Goal: Information Seeking & Learning: Find specific fact

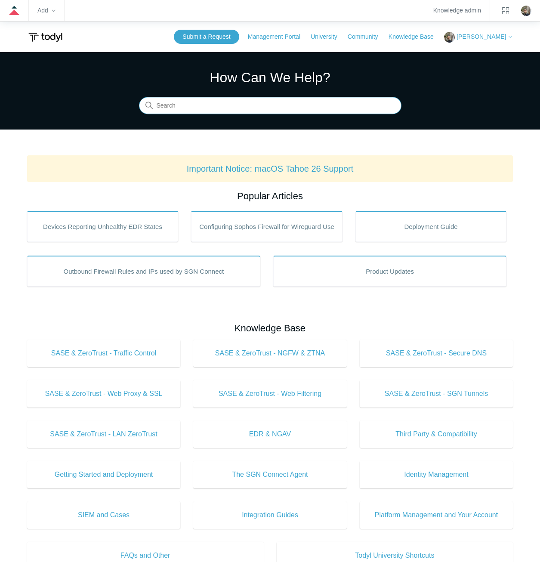
click at [281, 106] on input "Search" at bounding box center [270, 105] width 263 height 17
type input "registering"
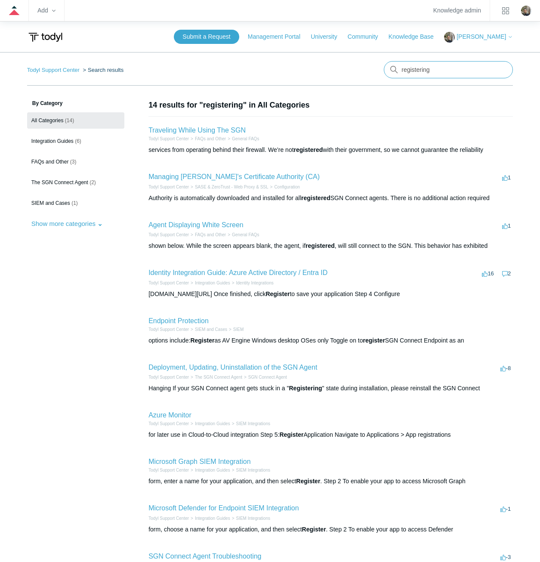
drag, startPoint x: 454, startPoint y: 67, endPoint x: 386, endPoint y: 67, distance: 67.6
click at [386, 67] on input "registering" at bounding box center [448, 69] width 129 height 17
type input "stuck at"
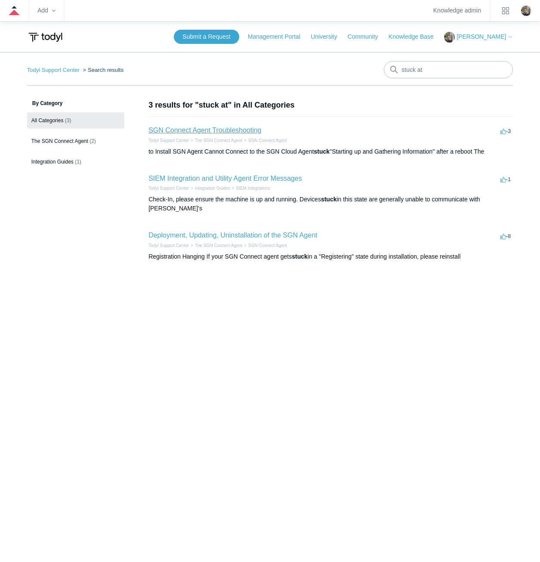
click at [236, 133] on link "SGN Connect Agent Troubleshooting" at bounding box center [205, 130] width 113 height 7
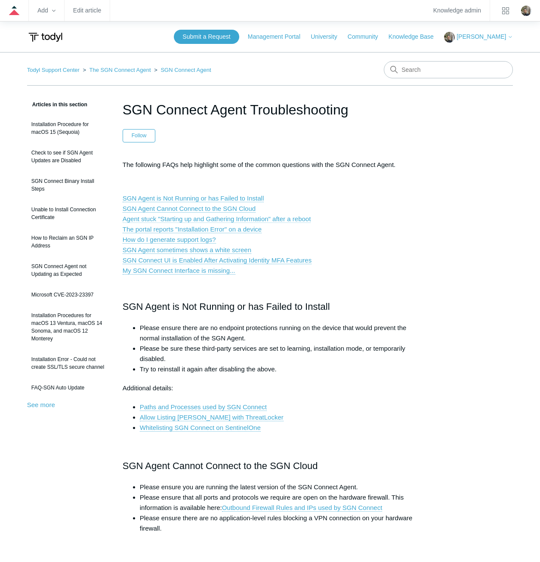
click at [294, 220] on link "Agent stuck "Starting up and Gathering Information" after a reboot" at bounding box center [217, 219] width 189 height 8
click at [451, 69] on input "Search" at bounding box center [448, 69] width 129 height 17
click at [434, 64] on input "Search" at bounding box center [448, 69] width 129 height 17
click at [440, 75] on input "Search" at bounding box center [448, 69] width 129 height 17
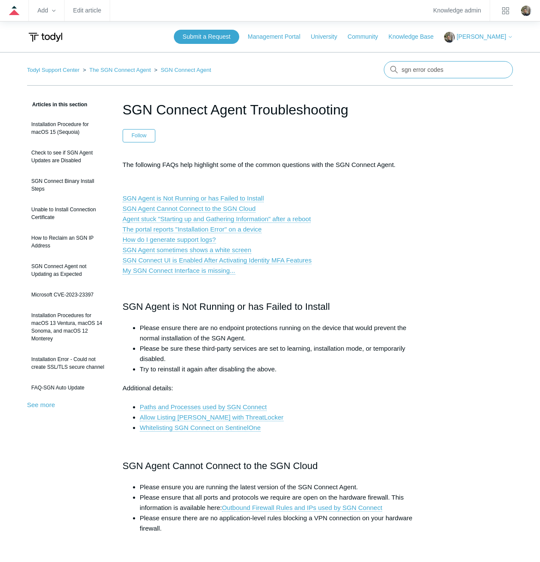
type input "sgn error codes"
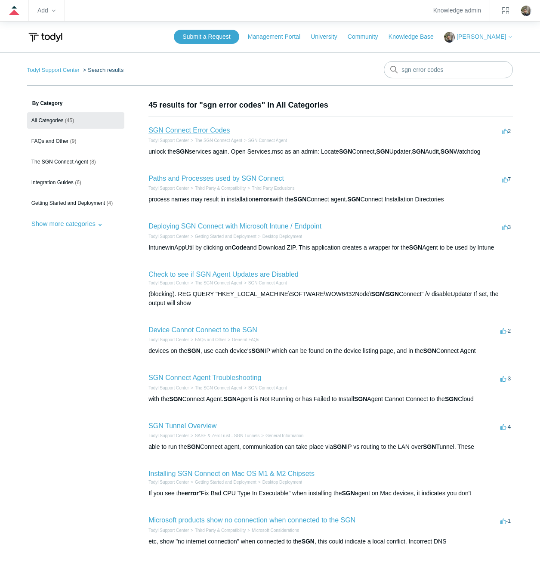
click at [211, 130] on link "SGN Connect Error Codes" at bounding box center [189, 130] width 81 height 7
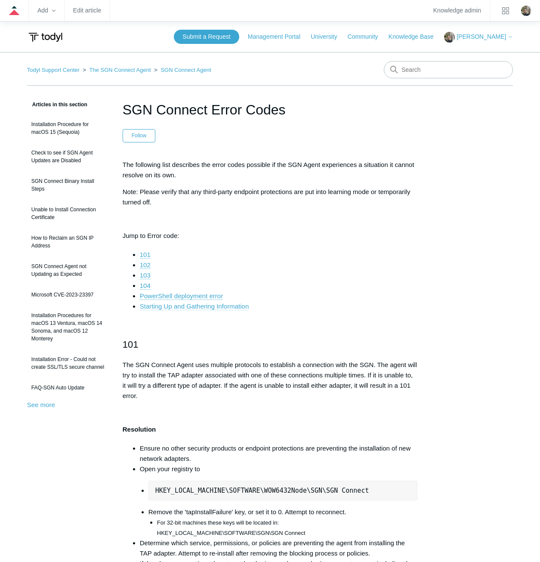
click at [219, 305] on link "Starting Up and Gathering Information" at bounding box center [194, 307] width 109 height 8
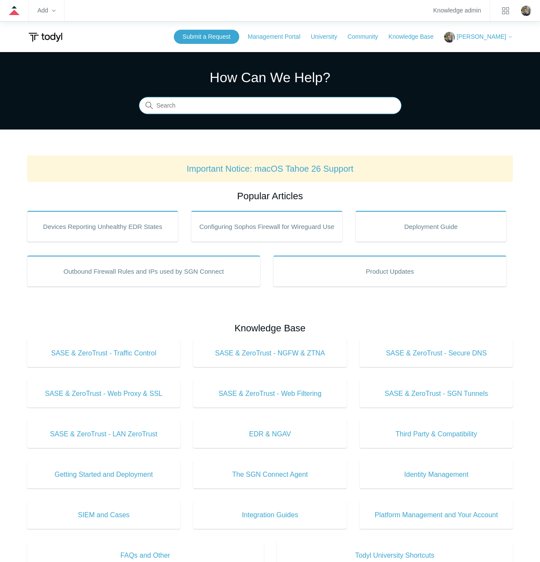
click at [219, 112] on input "Search" at bounding box center [270, 105] width 263 height 17
type input "sgn error codes"
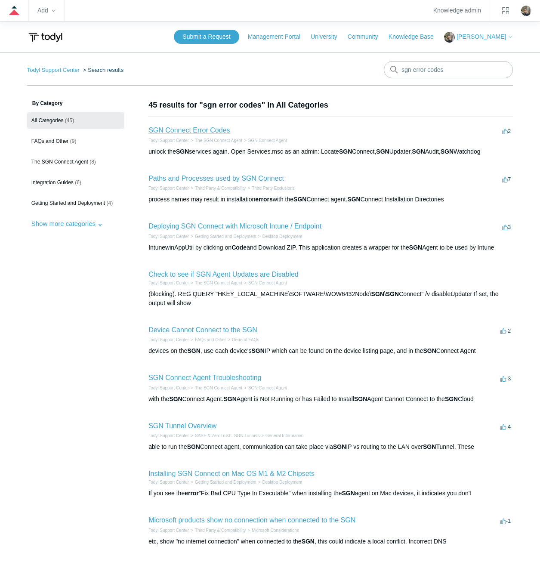
click at [219, 129] on link "SGN Connect Error Codes" at bounding box center [189, 130] width 81 height 7
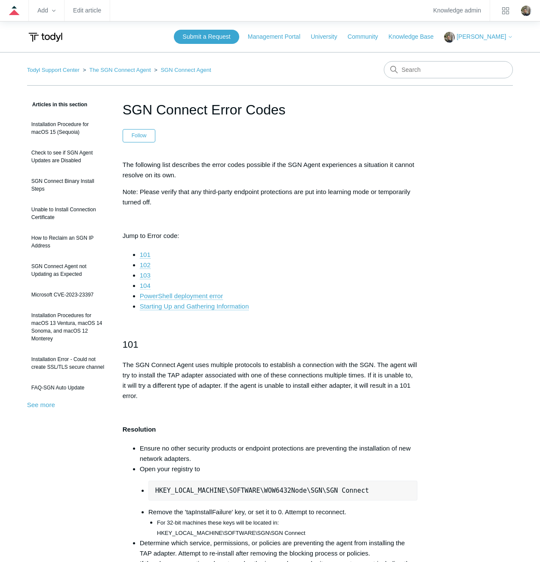
click at [147, 285] on link "104" at bounding box center [145, 286] width 11 height 8
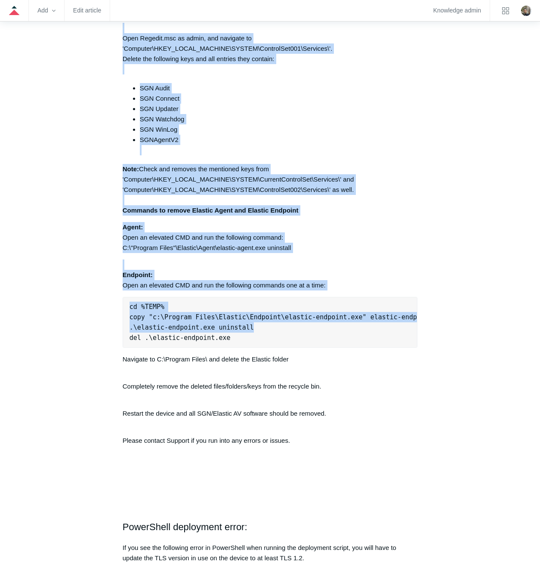
scroll to position [2219, 0]
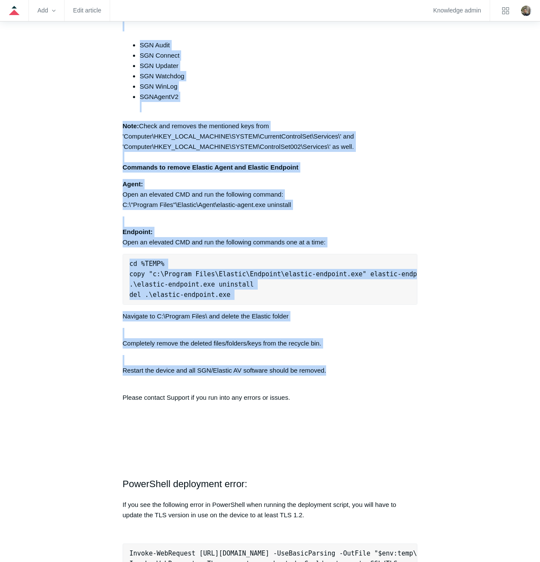
drag, startPoint x: 123, startPoint y: 194, endPoint x: 343, endPoint y: 387, distance: 292.7
copy div "Lorem ips dol sitam co adipisci elitse doe TEM Incidid Utlab et dol magnaaliqua…"
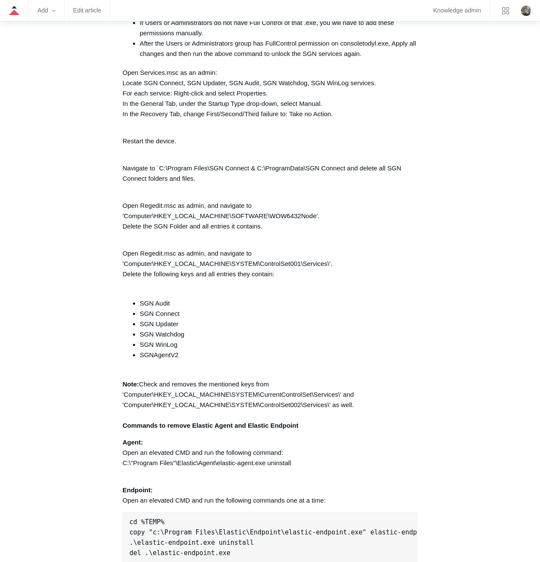
scroll to position [1918, 0]
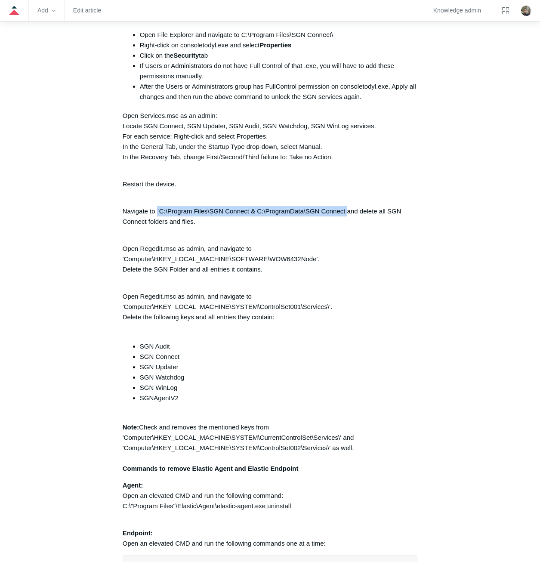
drag, startPoint x: 157, startPoint y: 218, endPoint x: 347, endPoint y: 220, distance: 189.9
click at [347, 220] on p "Navigate to `C:\Program Files\SGN Connect & C:\ProgramData\SGN Connect and dele…" at bounding box center [270, 211] width 295 height 31
copy p "`C:\Program Files\SGN Connect & C:\ProgramData\SGN Connect"
